Goal: Task Accomplishment & Management: Complete application form

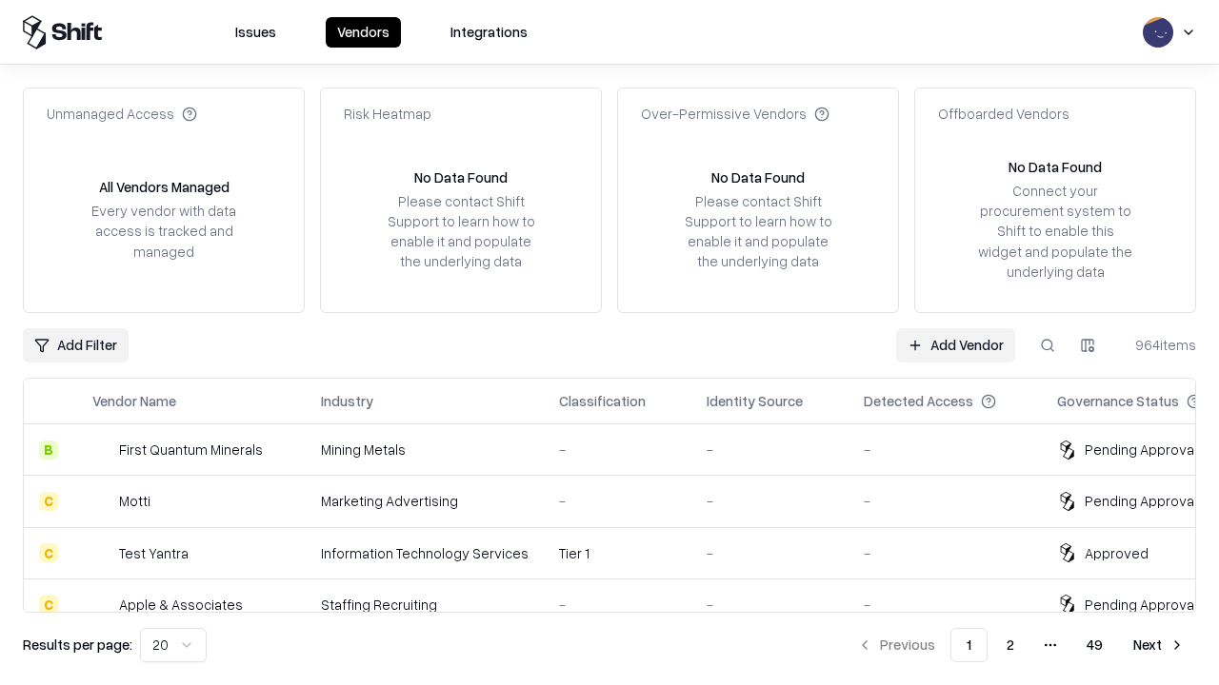
click at [955, 345] on link "Add Vendor" at bounding box center [955, 345] width 119 height 34
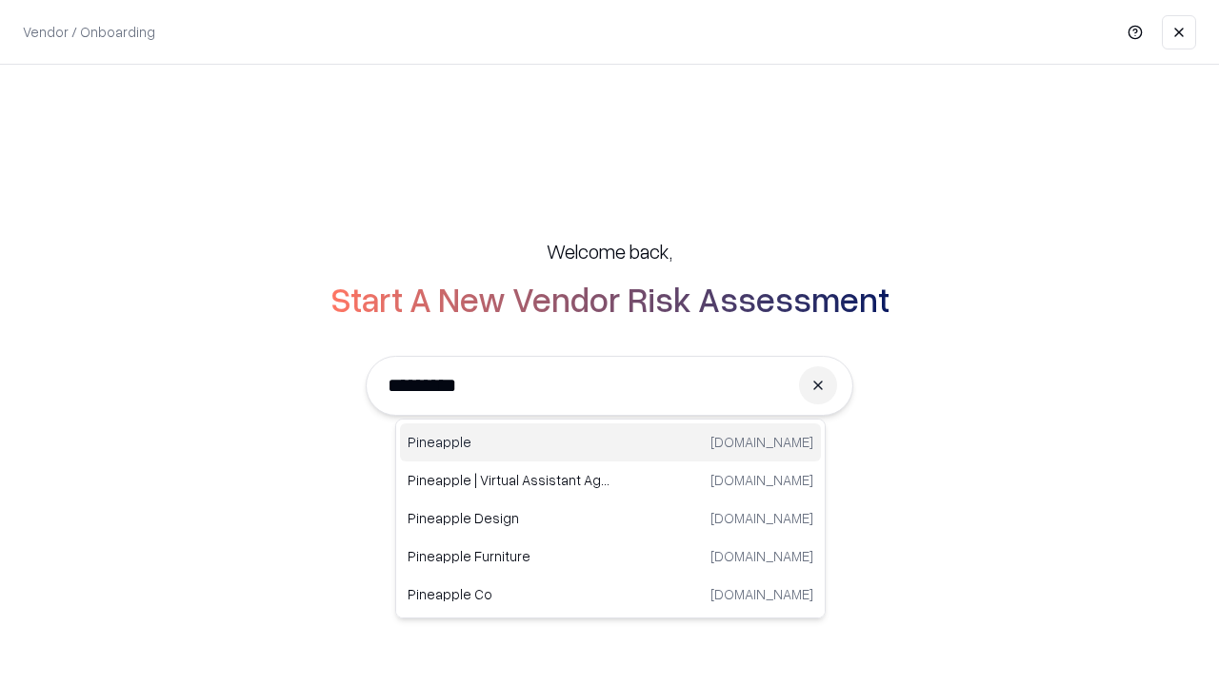
click at [610, 443] on div "Pineapple [DOMAIN_NAME]" at bounding box center [610, 443] width 421 height 38
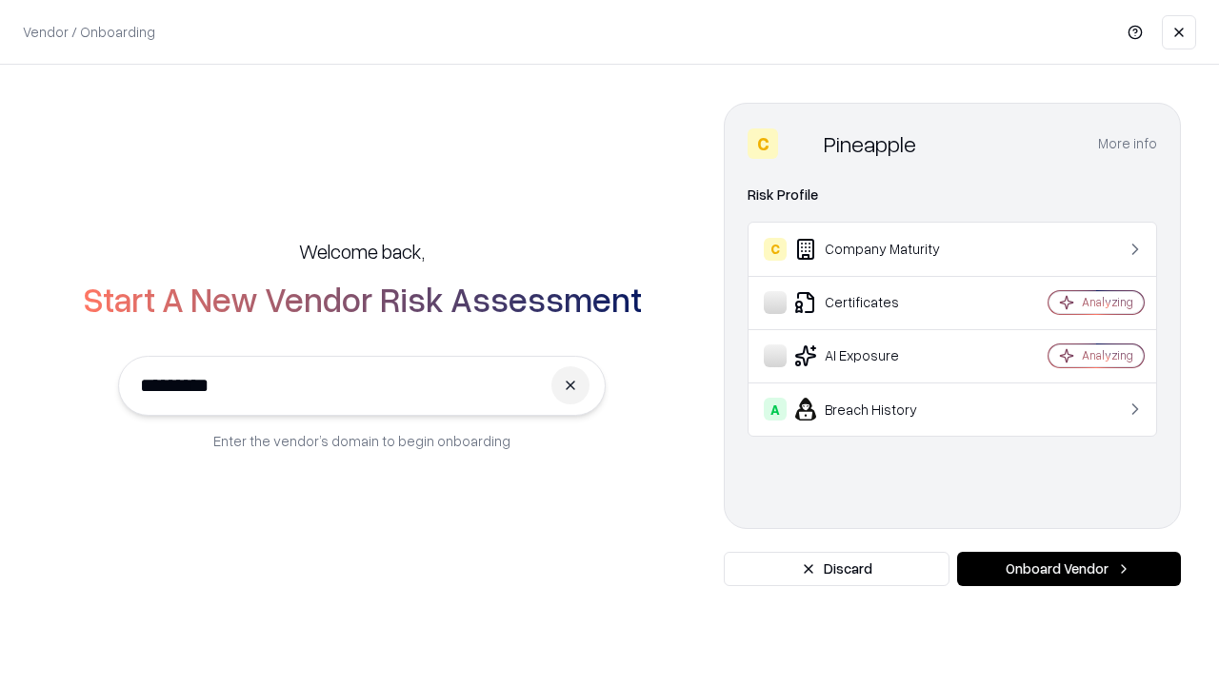
type input "*********"
click at [1068, 569] on button "Onboard Vendor" at bounding box center [1069, 569] width 224 height 34
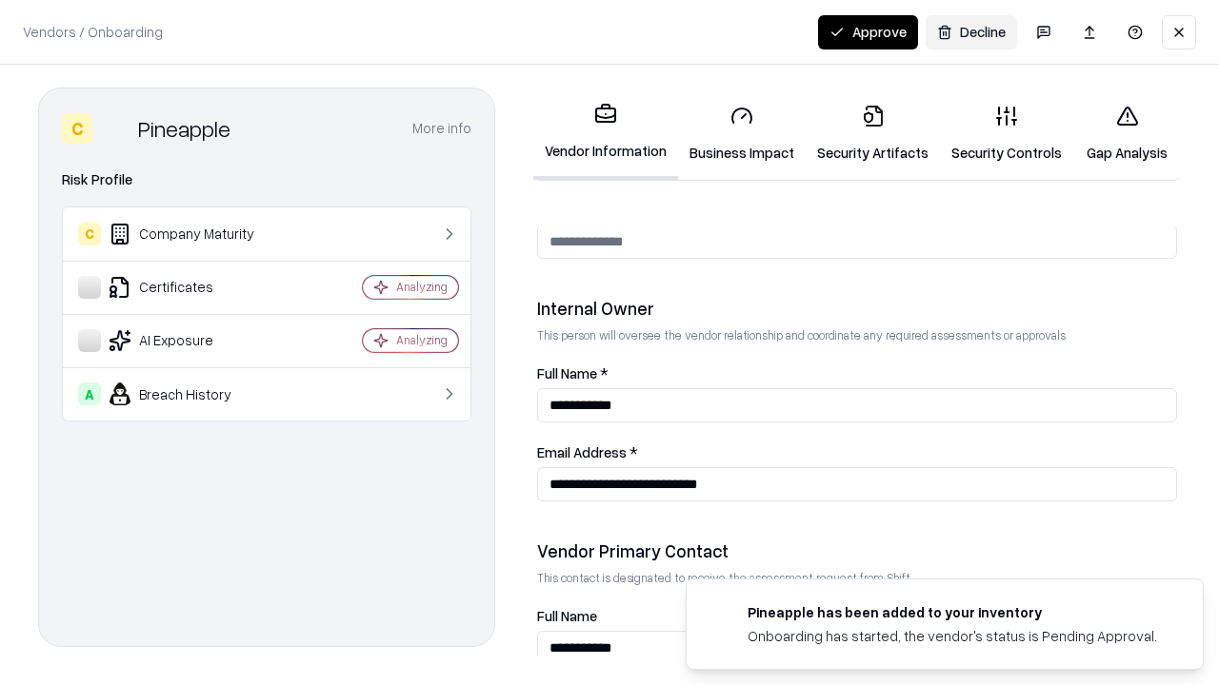
scroll to position [986, 0]
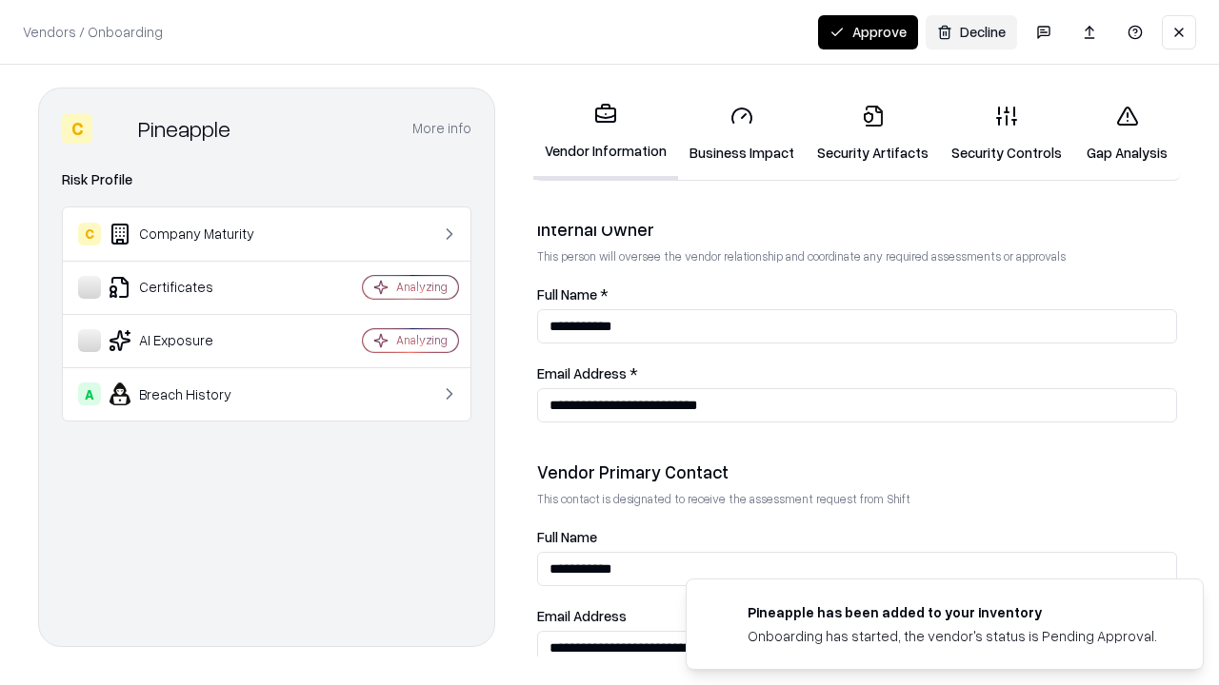
click at [872, 133] on link "Security Artifacts" at bounding box center [872, 133] width 134 height 89
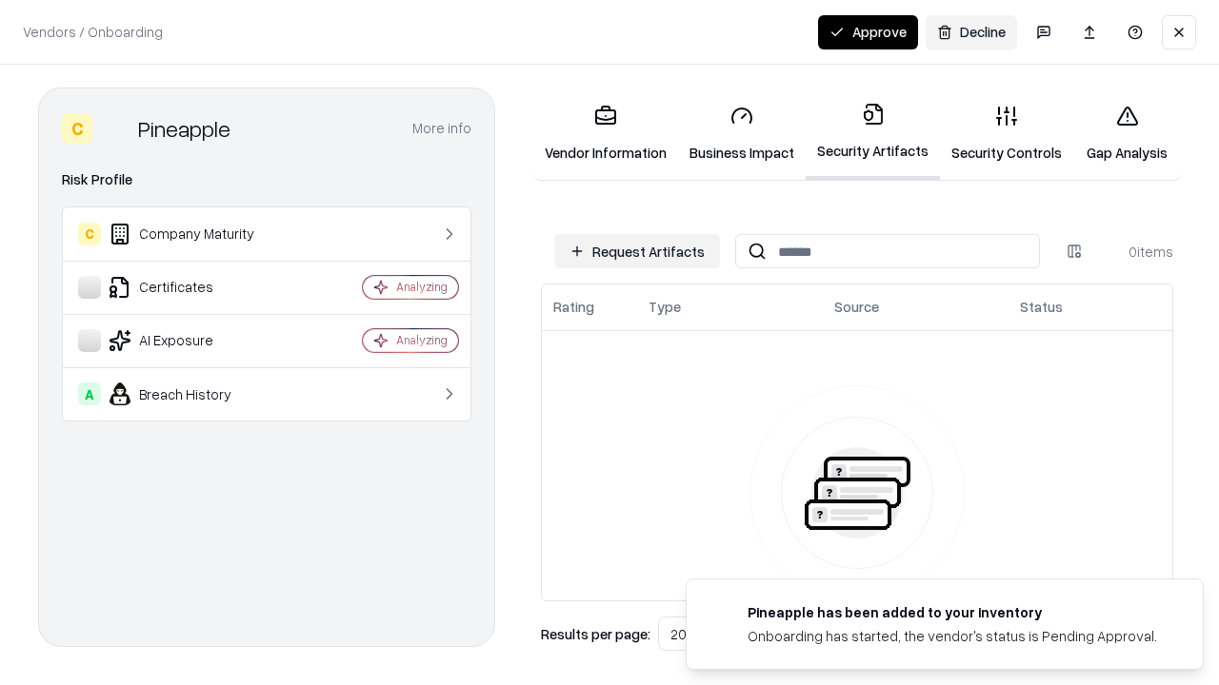
click at [637, 251] on button "Request Artifacts" at bounding box center [637, 251] width 166 height 34
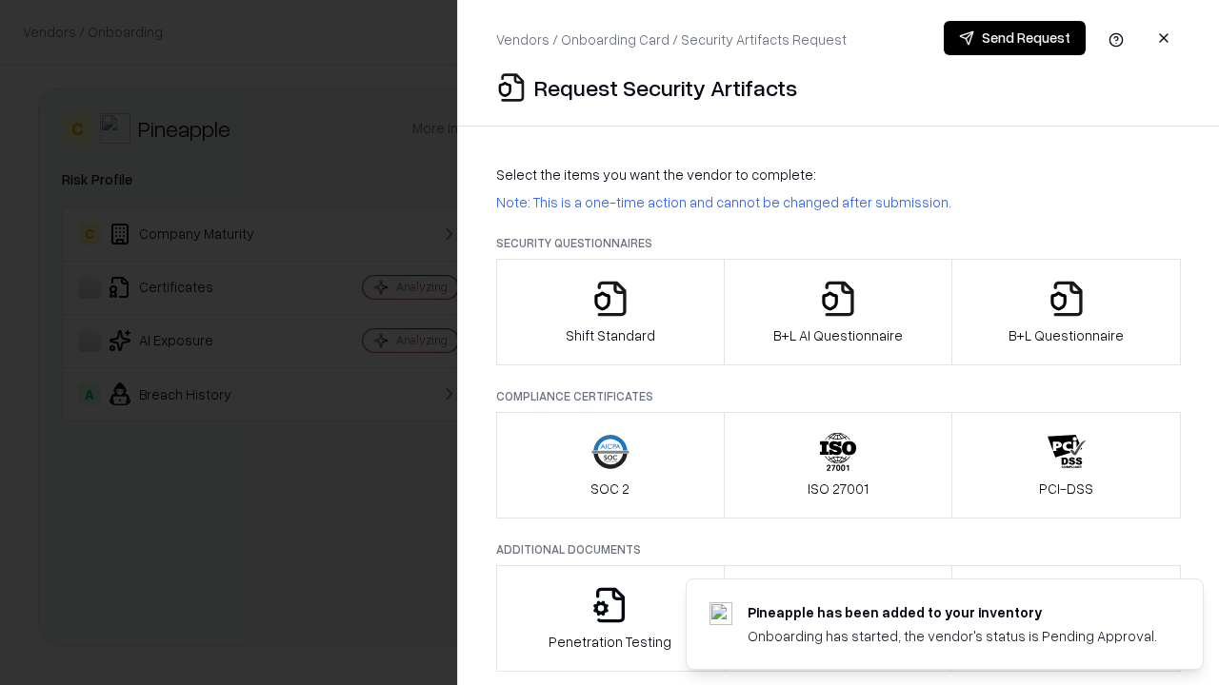
click at [1065, 312] on icon "button" at bounding box center [1066, 299] width 38 height 38
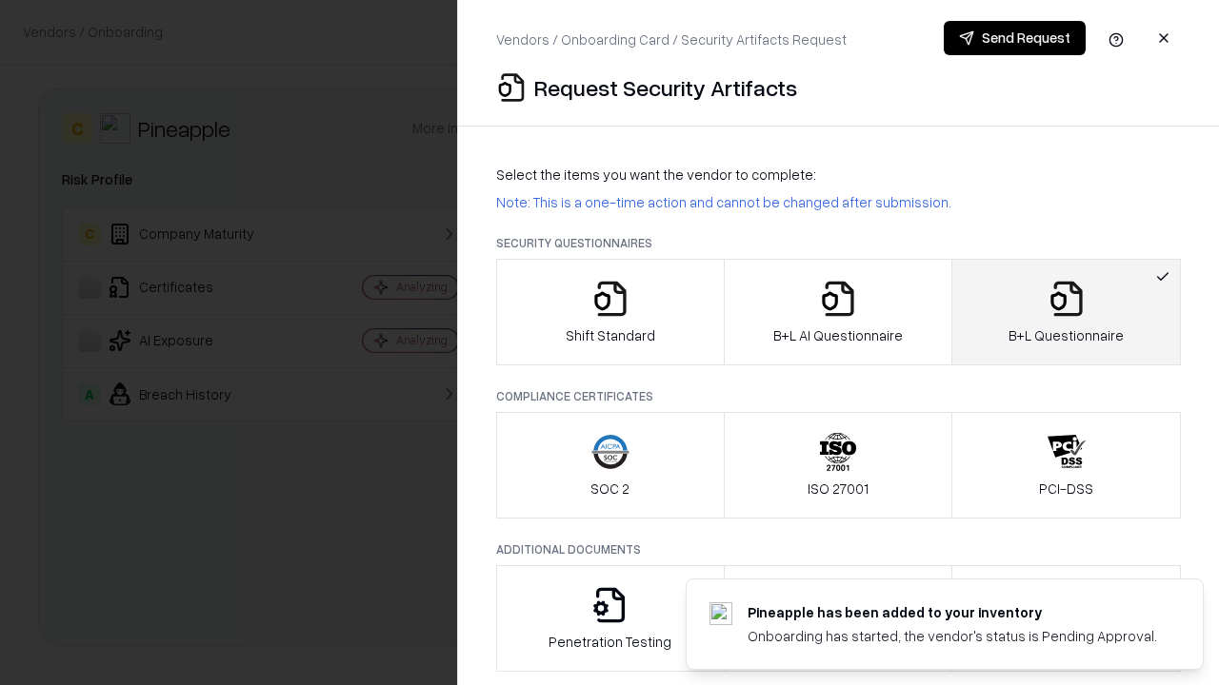
click at [837, 312] on icon "button" at bounding box center [838, 299] width 38 height 38
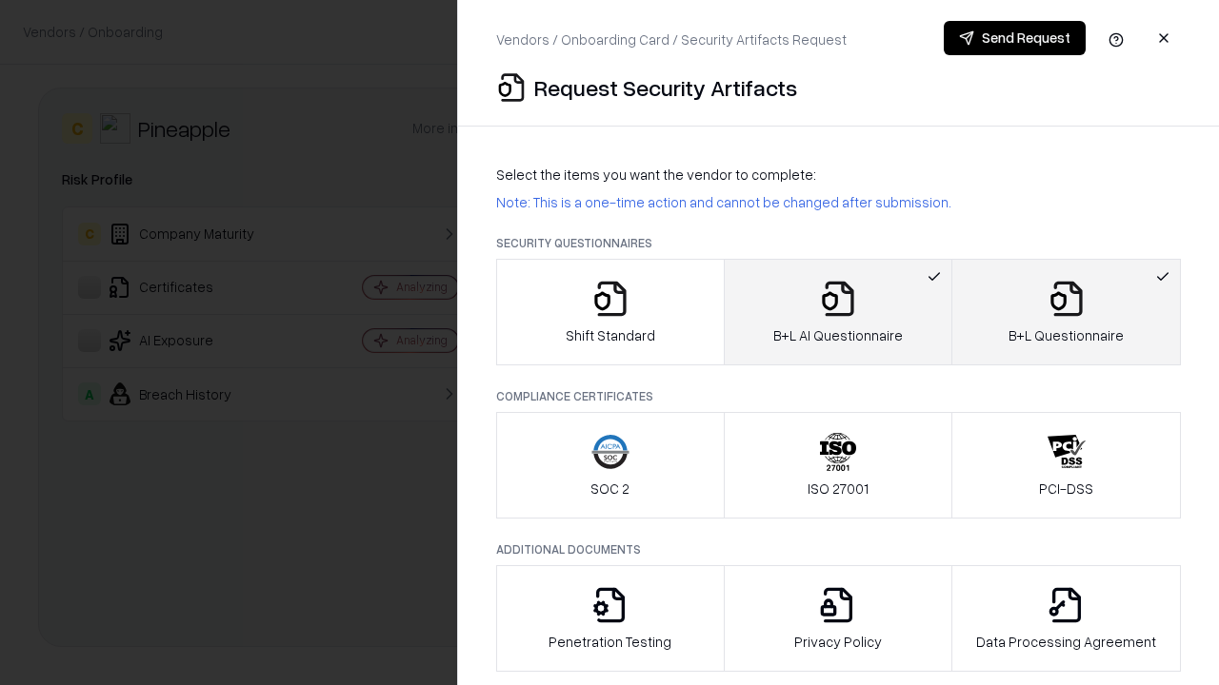
click at [1014, 38] on button "Send Request" at bounding box center [1014, 38] width 142 height 34
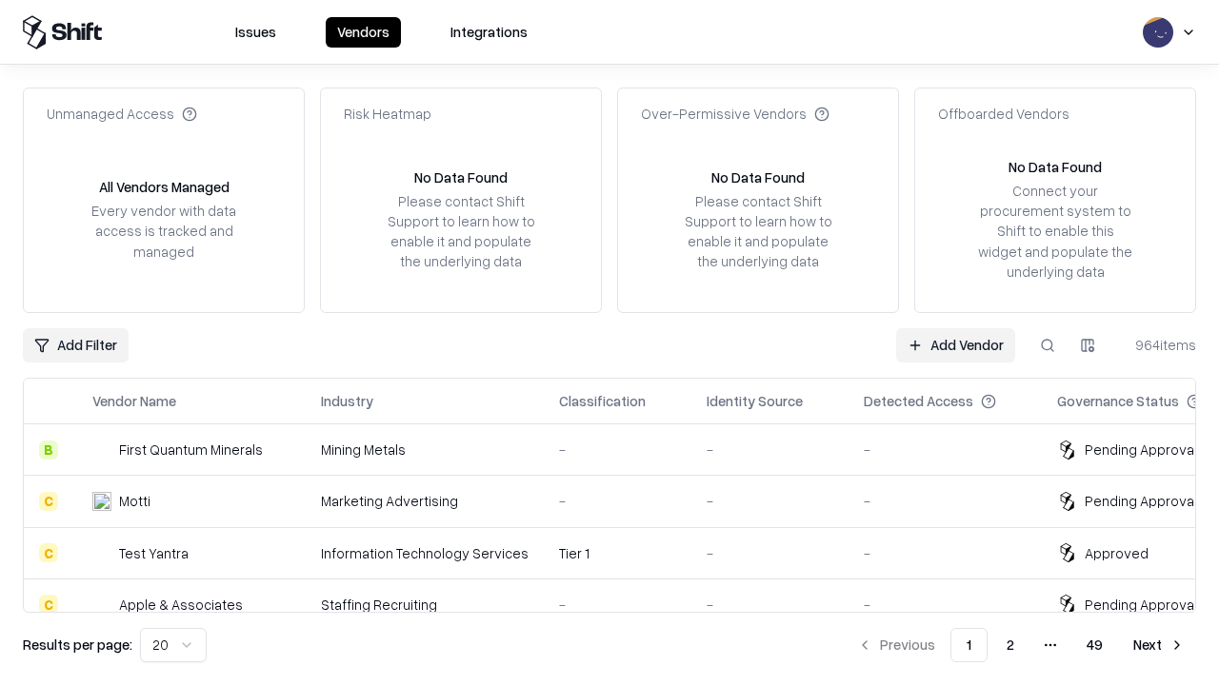
click at [955, 345] on link "Add Vendor" at bounding box center [955, 345] width 119 height 34
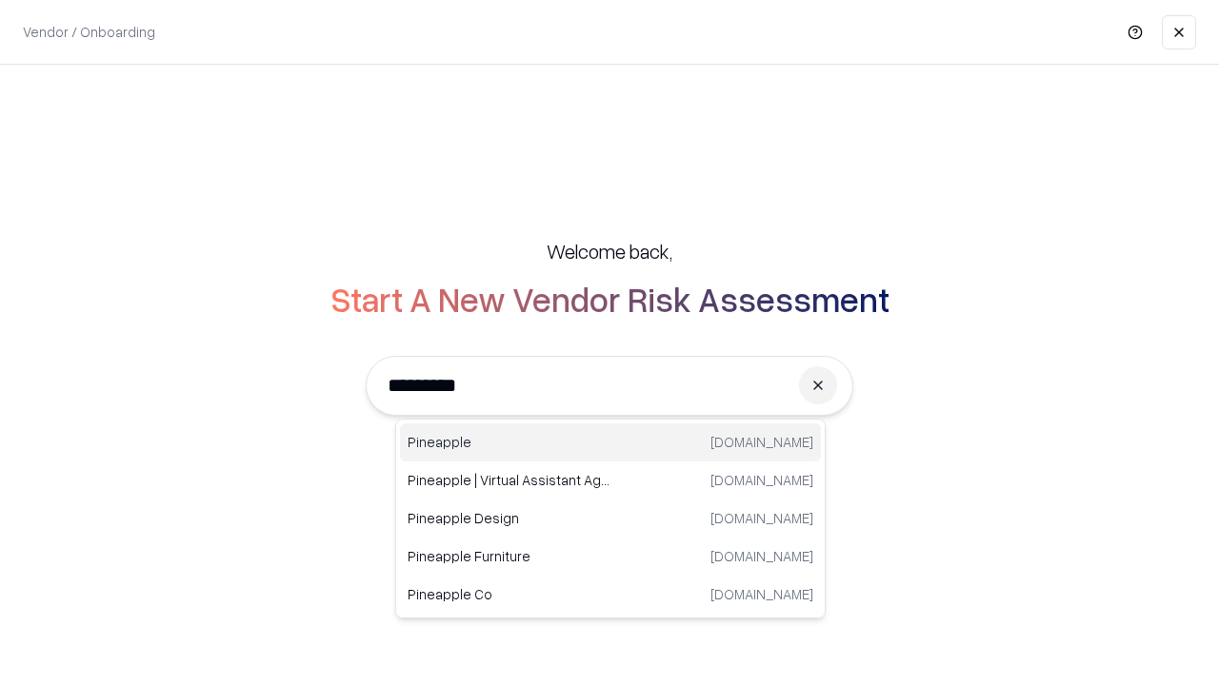
click at [610, 443] on div "Pineapple [DOMAIN_NAME]" at bounding box center [610, 443] width 421 height 38
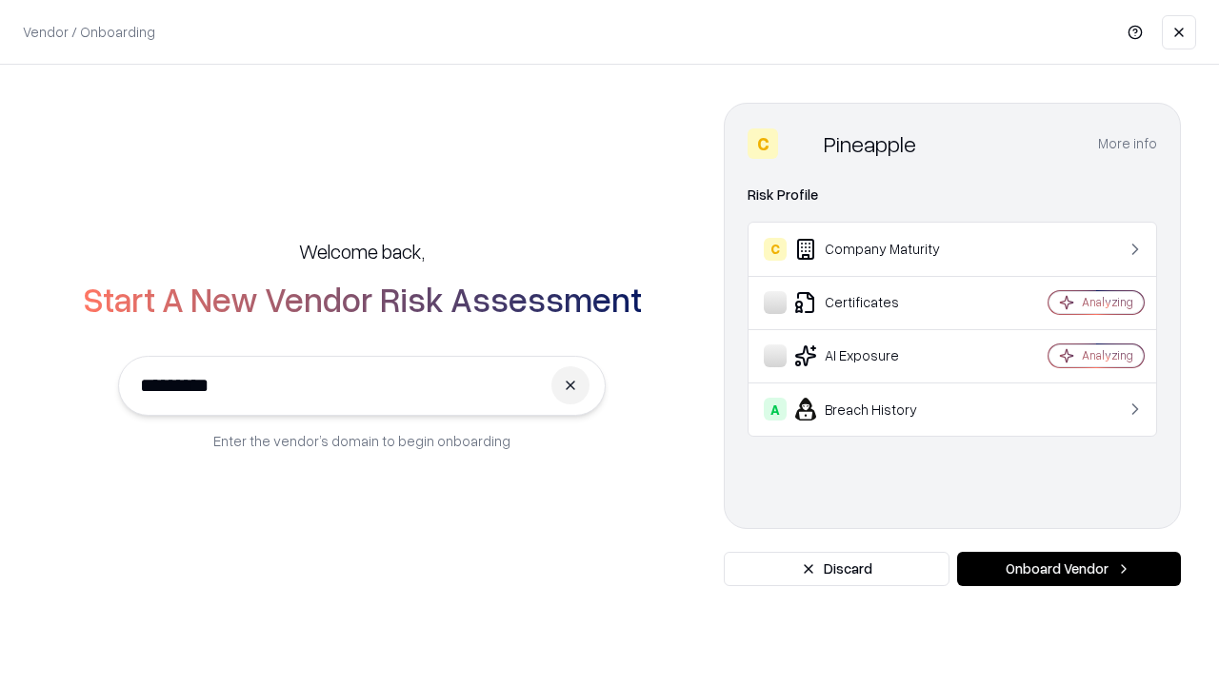
type input "*********"
click at [1068, 569] on button "Onboard Vendor" at bounding box center [1069, 569] width 224 height 34
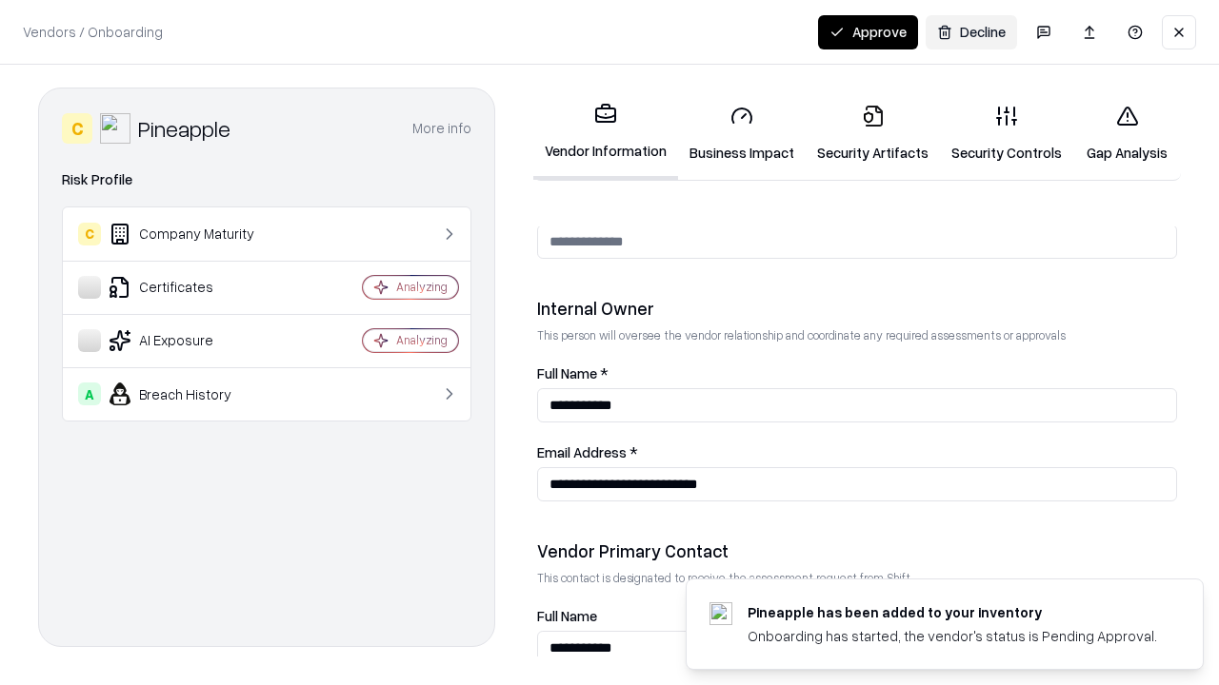
scroll to position [986, 0]
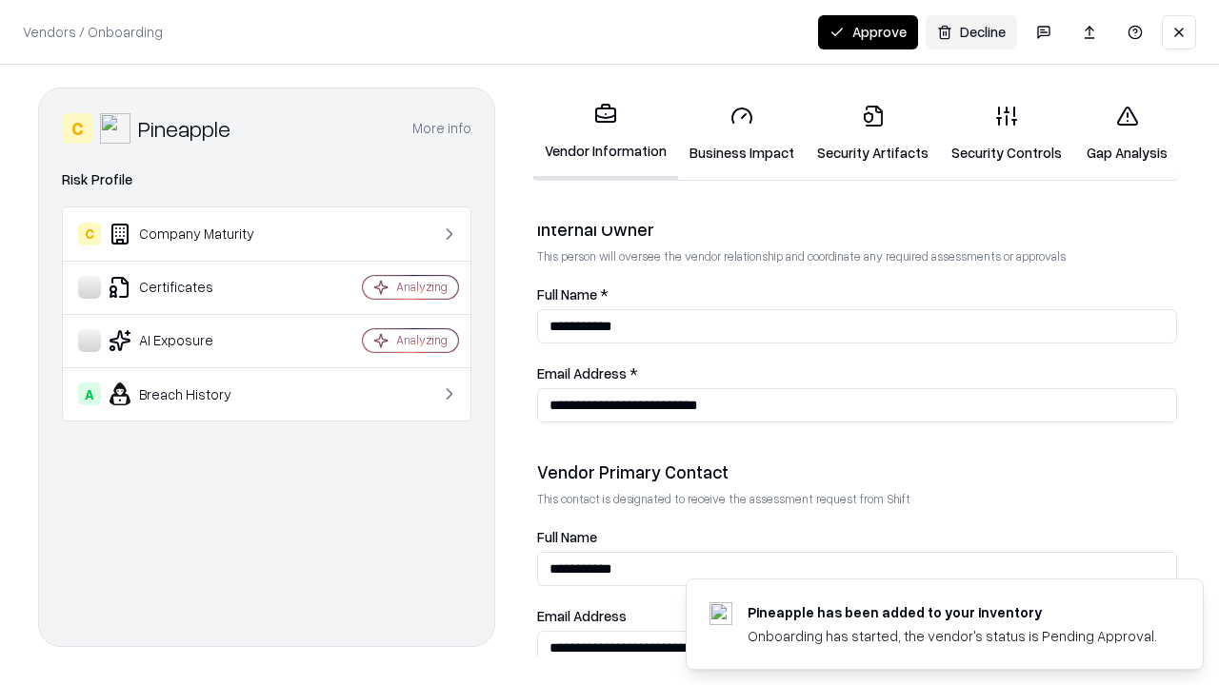
click at [867, 31] on button "Approve" at bounding box center [868, 32] width 100 height 34
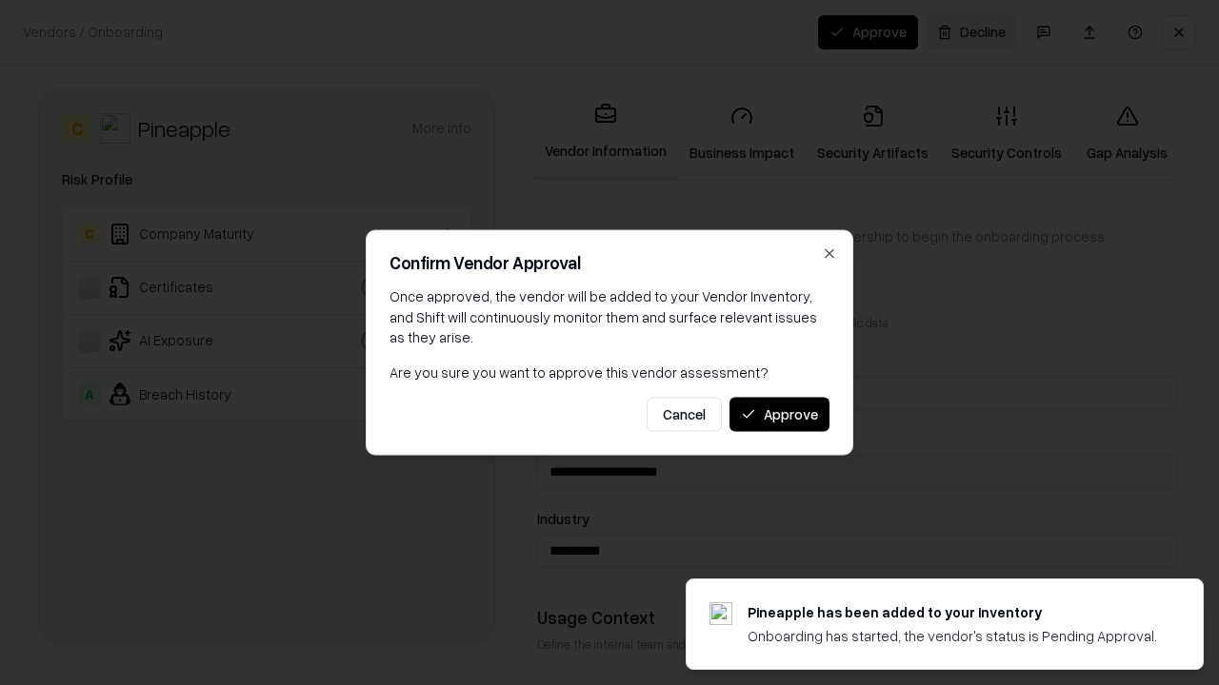
click at [779, 414] on button "Approve" at bounding box center [779, 414] width 100 height 34
